Goal: Information Seeking & Learning: Understand process/instructions

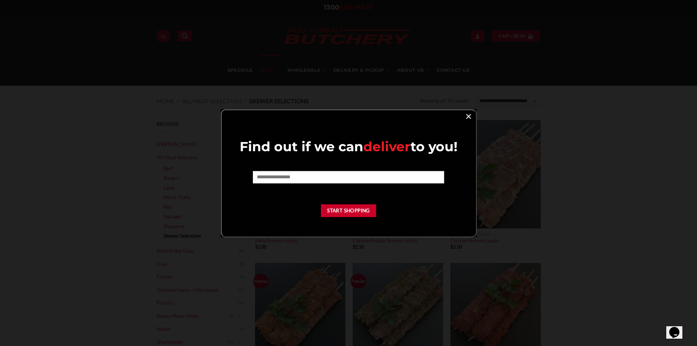
click at [473, 114] on link "×" at bounding box center [468, 116] width 11 height 10
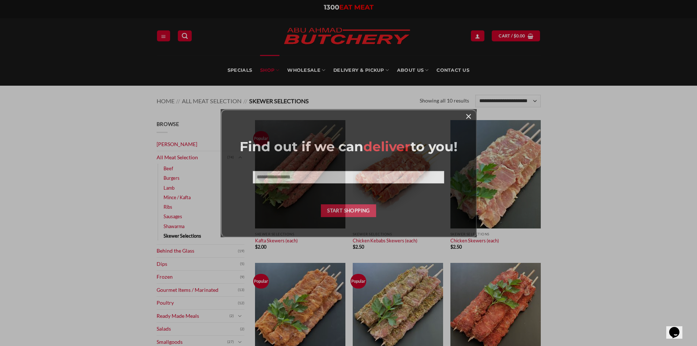
click at [467, 113] on link "×" at bounding box center [468, 116] width 11 height 10
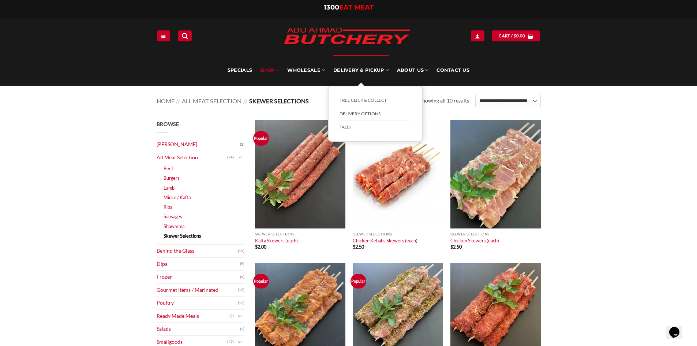
click at [352, 113] on link "Delivery Options" at bounding box center [376, 114] width 72 height 14
click at [351, 95] on link "FREE Click & Collect" at bounding box center [376, 101] width 72 height 14
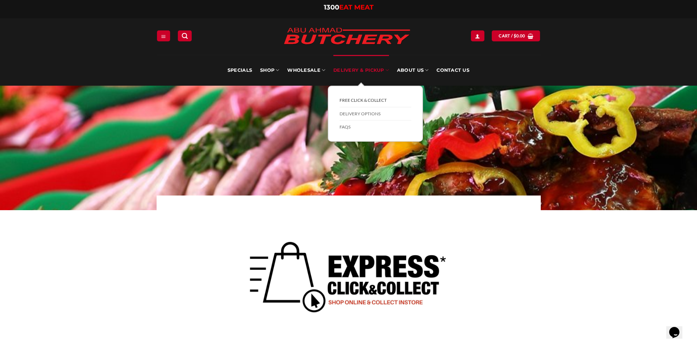
click at [354, 98] on link "FREE Click & Collect" at bounding box center [376, 101] width 72 height 14
